Goal: Download file/media

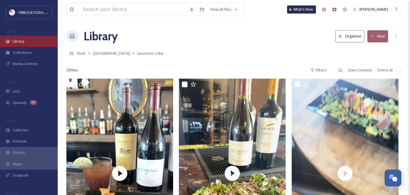
click at [19, 43] on span "Library" at bounding box center [19, 41] width 12 height 5
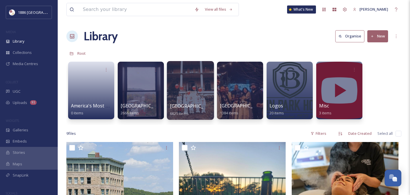
click at [188, 106] on span "[GEOGRAPHIC_DATA]" at bounding box center [193, 106] width 47 height 6
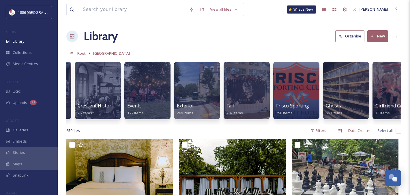
scroll to position [0, 310]
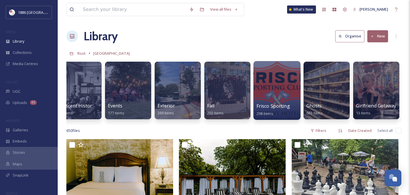
click at [259, 107] on span "Frisco Sporting Club" at bounding box center [278, 106] width 45 height 6
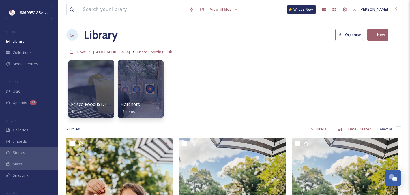
scroll to position [2, 0]
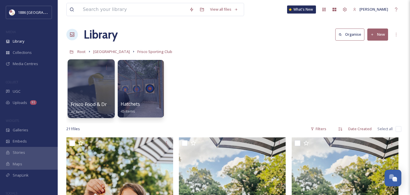
click at [88, 91] on div at bounding box center [91, 88] width 47 height 59
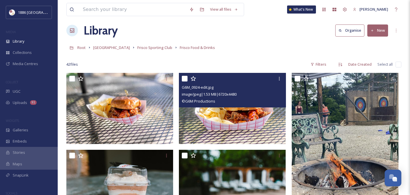
scroll to position [8, 0]
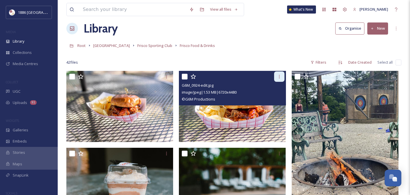
click at [282, 78] on div at bounding box center [279, 77] width 10 height 10
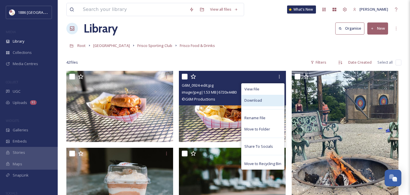
click at [272, 100] on div "Download" at bounding box center [262, 100] width 43 height 11
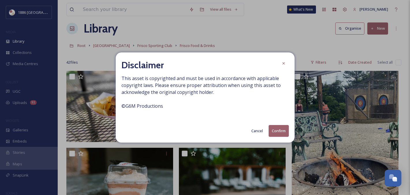
click at [284, 136] on button "Confirm" at bounding box center [279, 131] width 20 height 12
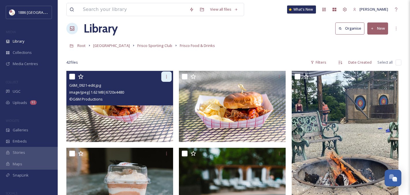
click at [167, 78] on icon at bounding box center [166, 76] width 5 height 5
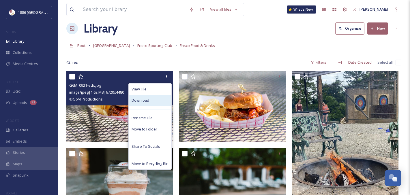
click at [162, 102] on div "Download" at bounding box center [150, 100] width 43 height 11
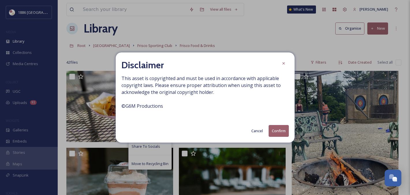
click at [278, 132] on button "Confirm" at bounding box center [279, 131] width 20 height 12
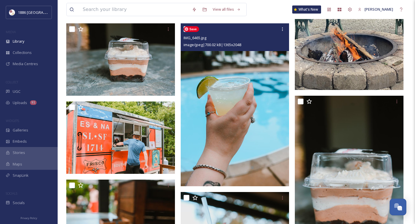
scroll to position [0, 0]
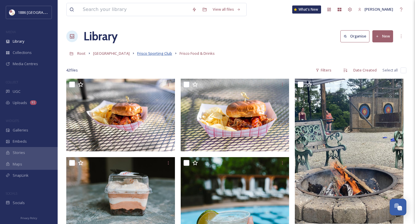
click at [157, 53] on span "Frisco Sporting Club" at bounding box center [154, 53] width 35 height 5
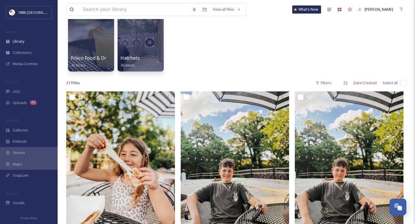
scroll to position [49, 0]
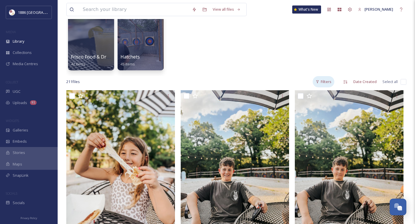
click at [322, 85] on div "Filters" at bounding box center [324, 81] width 22 height 11
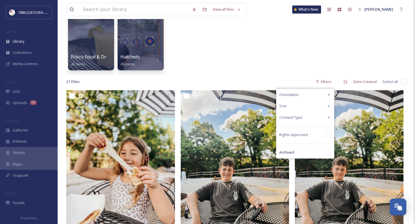
click at [314, 98] on div "Orientation" at bounding box center [306, 94] width 58 height 11
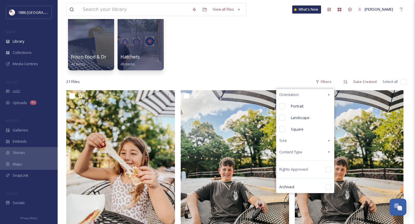
click at [304, 94] on div "Orientation" at bounding box center [306, 94] width 58 height 11
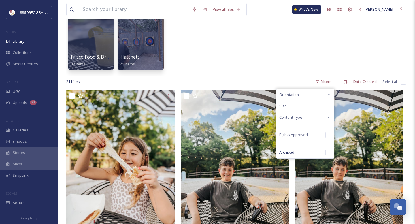
click at [300, 121] on div "Content Type" at bounding box center [306, 117] width 58 height 11
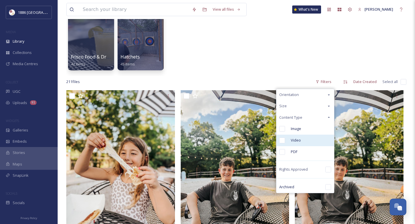
click at [296, 141] on span "Video" at bounding box center [296, 140] width 10 height 5
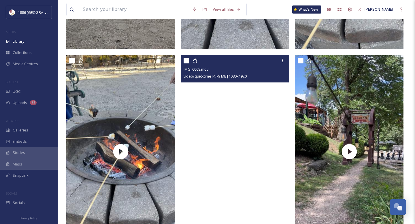
scroll to position [279, 0]
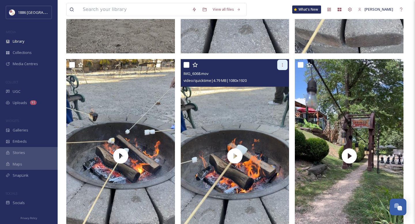
click at [282, 67] on icon at bounding box center [282, 65] width 5 height 5
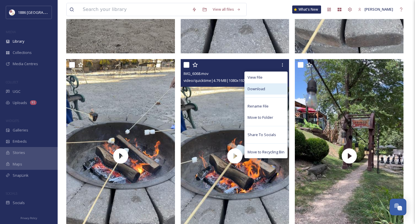
click at [272, 86] on div "Download" at bounding box center [266, 88] width 43 height 11
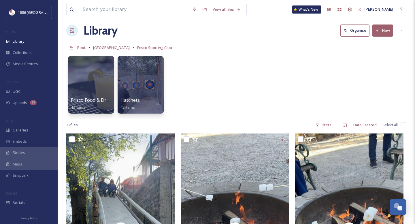
scroll to position [0, 0]
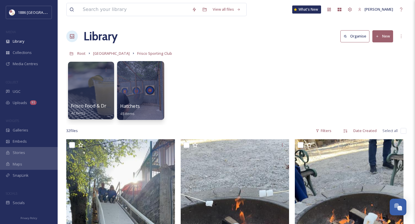
click at [133, 107] on span "Hatchets" at bounding box center [130, 106] width 20 height 6
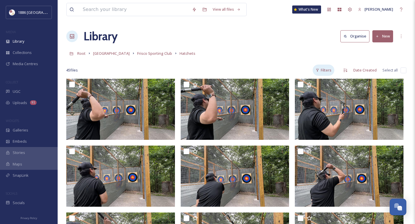
click at [323, 70] on div "Filters" at bounding box center [324, 70] width 22 height 11
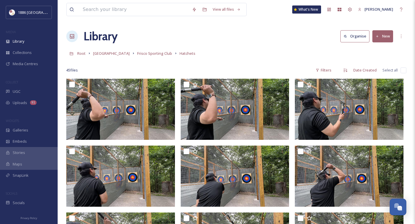
click at [402, 68] on input "checkbox" at bounding box center [404, 71] width 6 height 6
checkbox input "true"
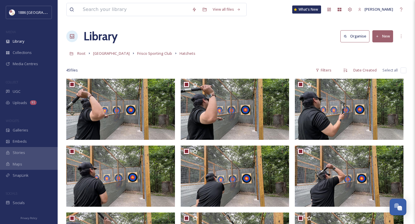
checkbox input "true"
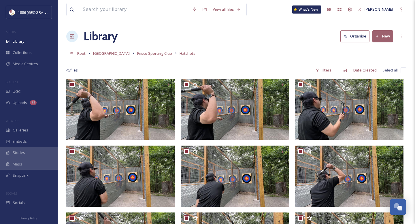
checkbox input "true"
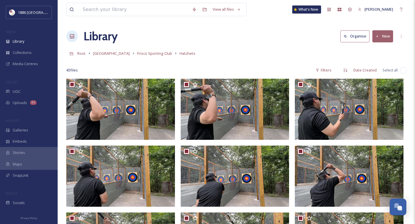
checkbox input "true"
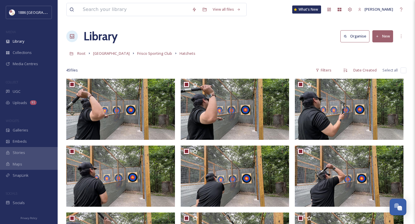
checkbox input "true"
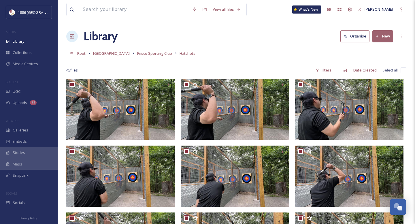
checkbox input "true"
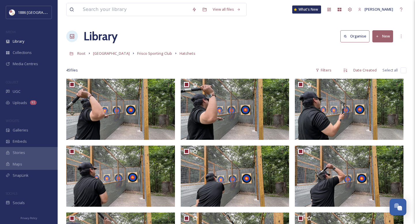
checkbox input "true"
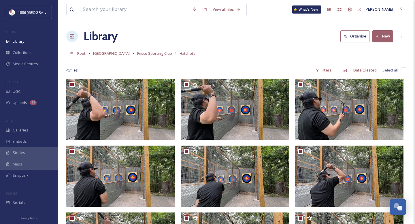
checkbox input "true"
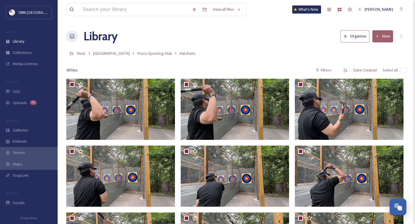
checkbox input "true"
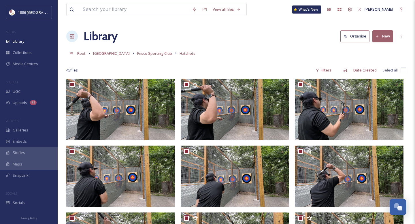
checkbox input "true"
click at [404, 72] on input "checkbox" at bounding box center [404, 71] width 6 height 6
checkbox input "false"
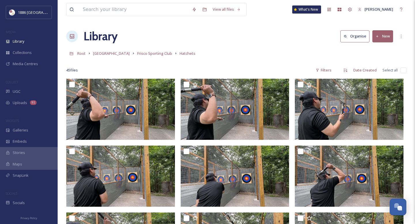
checkbox input "false"
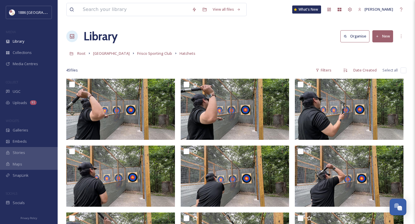
checkbox input "false"
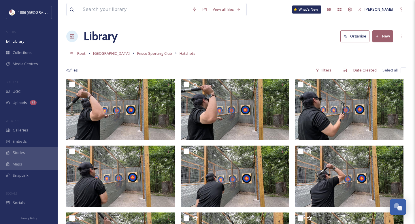
checkbox input "false"
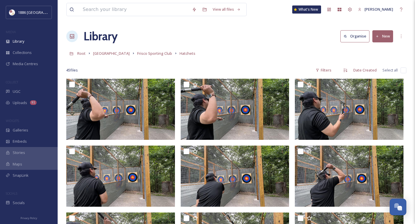
checkbox input "false"
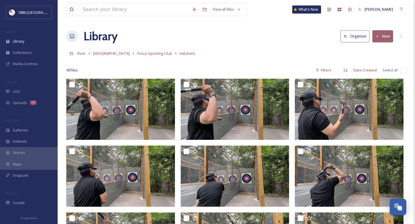
checkbox input "false"
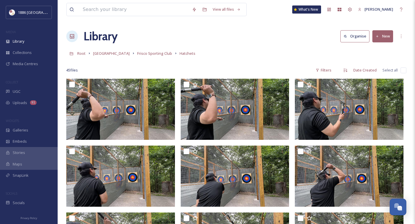
checkbox input "false"
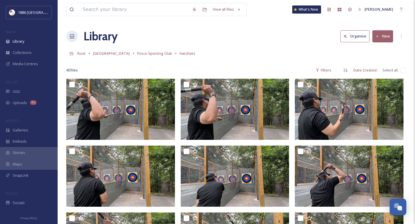
checkbox input "false"
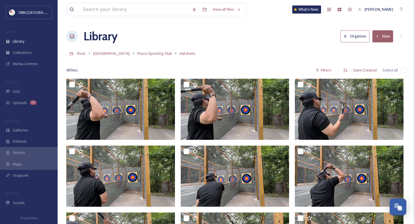
checkbox input "false"
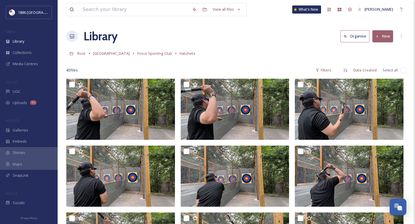
checkbox input "false"
click at [404, 72] on input "checkbox" at bounding box center [404, 71] width 6 height 6
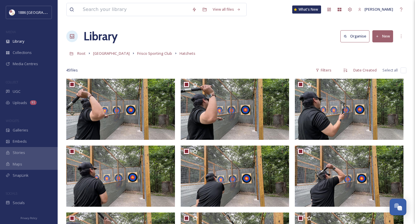
checkbox input "true"
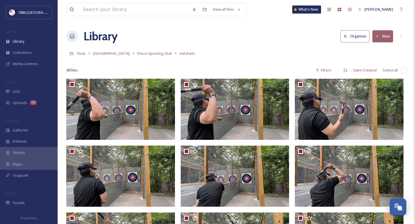
checkbox input "true"
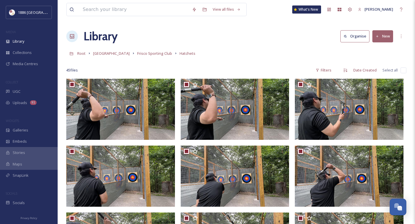
checkbox input "true"
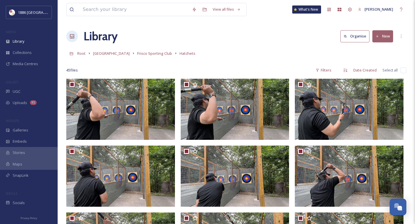
checkbox input "true"
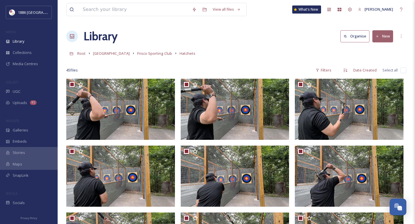
checkbox input "true"
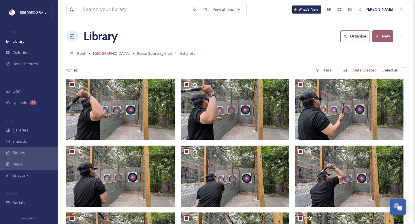
checkbox input "true"
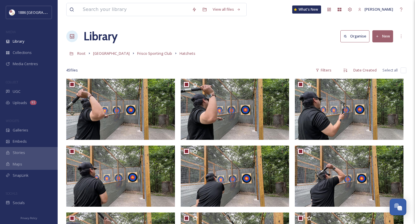
checkbox input "true"
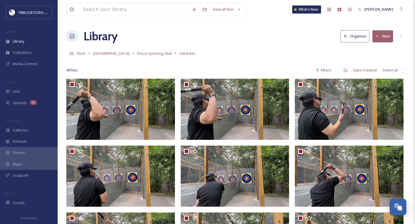
checkbox input "true"
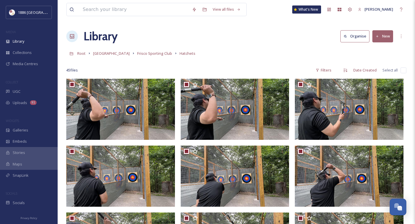
checkbox input "true"
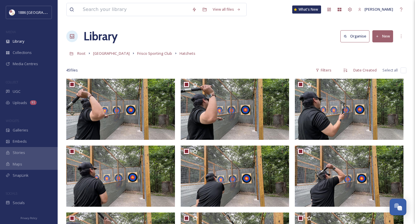
checkbox input "true"
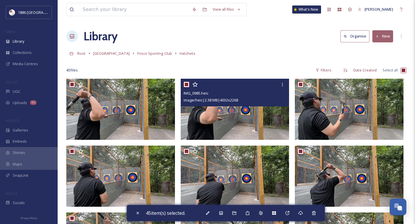
click at [188, 86] on input "checkbox" at bounding box center [187, 85] width 6 height 6
checkbox input "false"
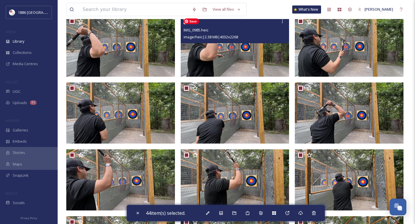
scroll to position [70, 0]
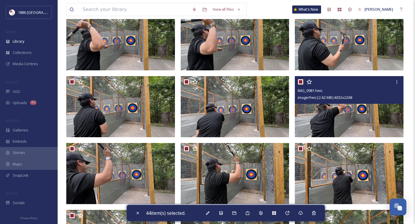
click at [300, 82] on input "checkbox" at bounding box center [301, 82] width 6 height 6
checkbox input "false"
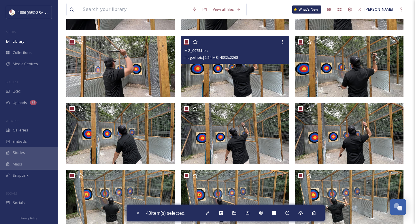
scroll to position [247, 0]
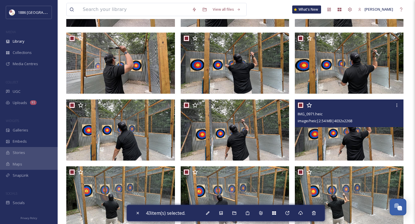
click at [303, 106] on input "checkbox" at bounding box center [301, 105] width 6 height 6
checkbox input "false"
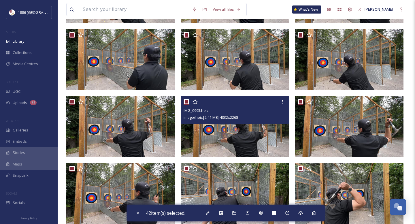
scroll to position [863, 0]
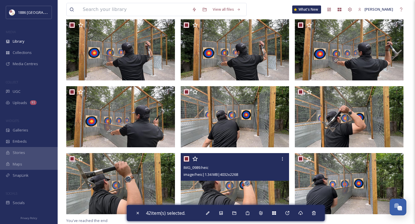
click at [187, 160] on input "checkbox" at bounding box center [187, 159] width 6 height 6
checkbox input "false"
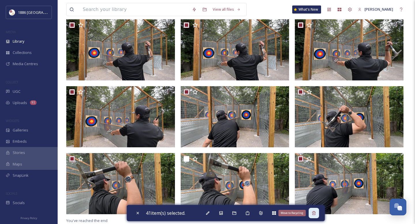
click at [319, 195] on div "Move to Recycling" at bounding box center [314, 213] width 10 height 10
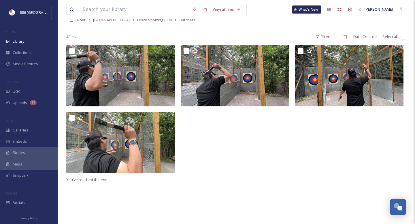
scroll to position [0, 0]
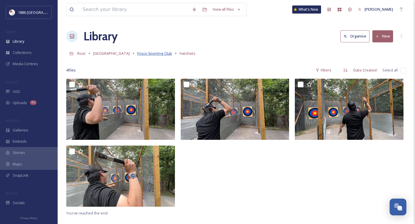
click at [142, 52] on span "Frisco Sporting Club" at bounding box center [154, 53] width 35 height 5
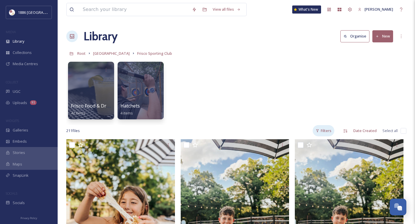
click at [324, 132] on div "Filters" at bounding box center [324, 130] width 22 height 11
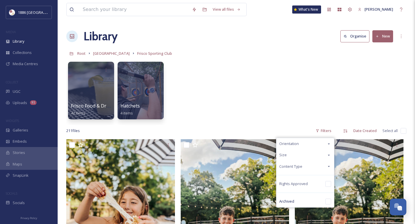
click at [311, 168] on div "Content Type" at bounding box center [306, 166] width 58 height 11
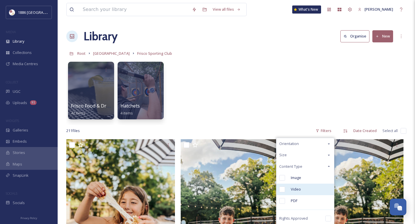
click at [288, 190] on div "Video" at bounding box center [306, 190] width 58 height 12
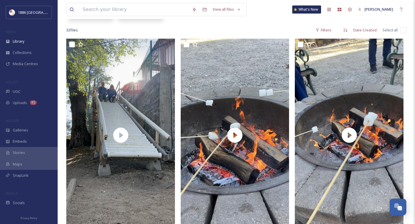
scroll to position [100, 0]
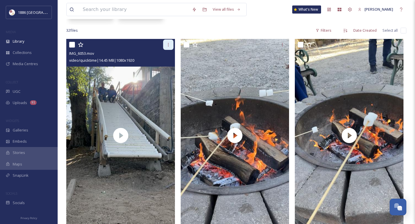
click at [172, 43] on div at bounding box center [168, 45] width 10 height 10
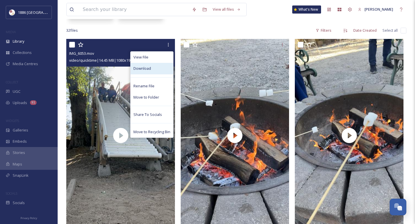
click at [155, 70] on div "Download" at bounding box center [152, 68] width 43 height 11
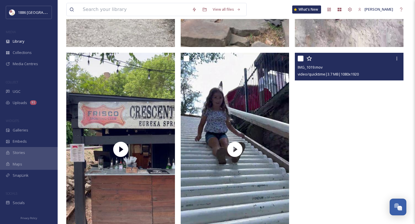
scroll to position [684, 0]
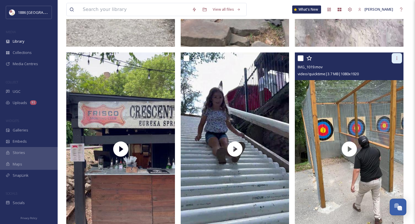
click at [397, 58] on icon at bounding box center [397, 58] width 1 height 3
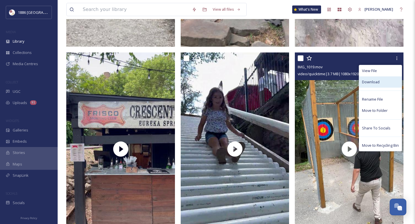
click at [384, 78] on div "Download" at bounding box center [380, 81] width 43 height 11
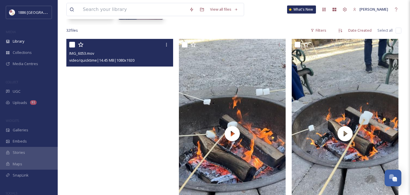
scroll to position [0, 0]
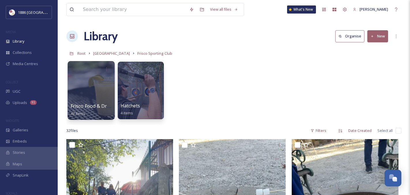
click at [101, 87] on div at bounding box center [91, 90] width 47 height 59
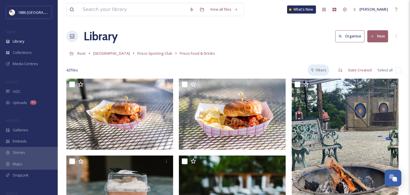
click at [322, 71] on div "Filters" at bounding box center [319, 70] width 22 height 11
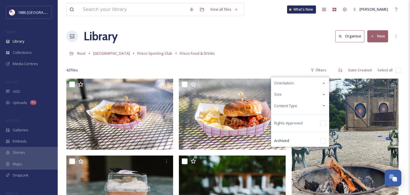
click at [323, 104] on icon at bounding box center [323, 106] width 5 height 5
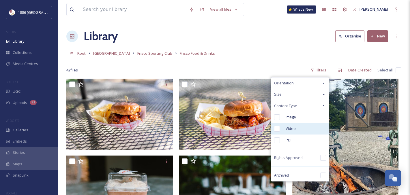
click at [290, 127] on span "Video" at bounding box center [291, 128] width 10 height 5
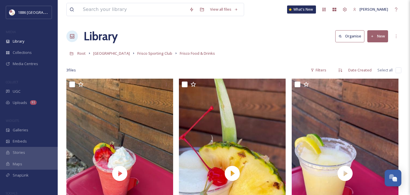
click at [148, 57] on div "Root Crescent Hotel Frisco Sporting Club Frisco Food & Drinks" at bounding box center [233, 53] width 335 height 11
click at [147, 55] on span "Frisco Sporting Club" at bounding box center [154, 53] width 35 height 5
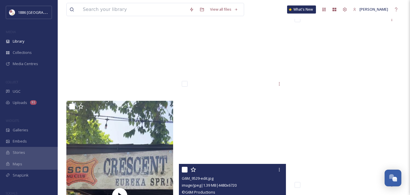
scroll to position [7933, 0]
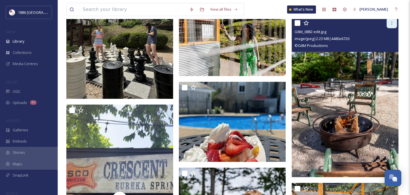
click at [391, 23] on icon at bounding box center [391, 23] width 5 height 5
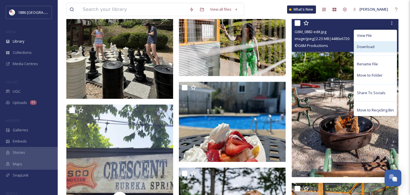
click at [376, 46] on div "Download" at bounding box center [375, 46] width 43 height 11
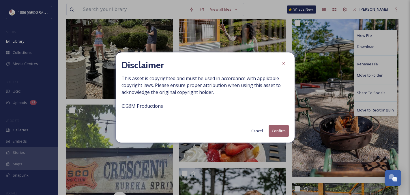
click at [284, 127] on button "Confirm" at bounding box center [279, 131] width 20 height 12
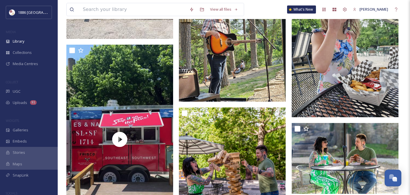
scroll to position [8383, 0]
